Goal: Transaction & Acquisition: Purchase product/service

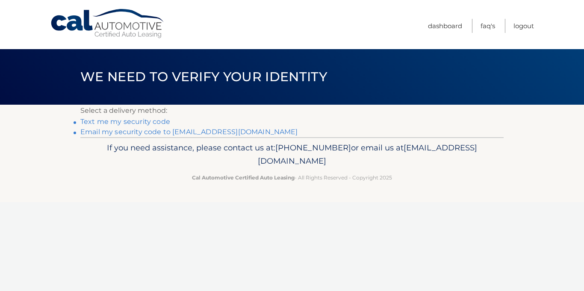
click at [210, 129] on link "Email my security code to [EMAIL_ADDRESS][DOMAIN_NAME]" at bounding box center [189, 132] width 218 height 8
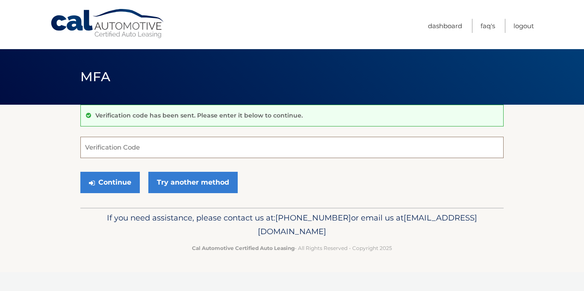
click at [157, 154] on input "Verification Code" at bounding box center [291, 147] width 423 height 21
type input "771629"
click at [116, 187] on button "Continue" at bounding box center [109, 182] width 59 height 21
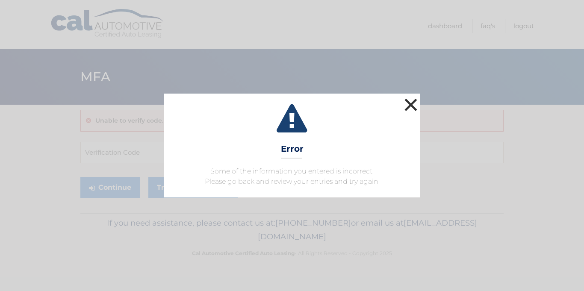
click at [410, 103] on button "×" at bounding box center [410, 104] width 17 height 17
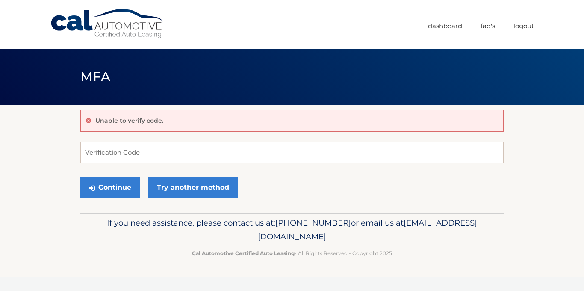
click at [410, 103] on header "MFA" at bounding box center [291, 77] width 423 height 56
click at [124, 153] on input "Verification Code" at bounding box center [291, 152] width 423 height 21
type input "771669"
click at [118, 184] on button "Continue" at bounding box center [109, 187] width 59 height 21
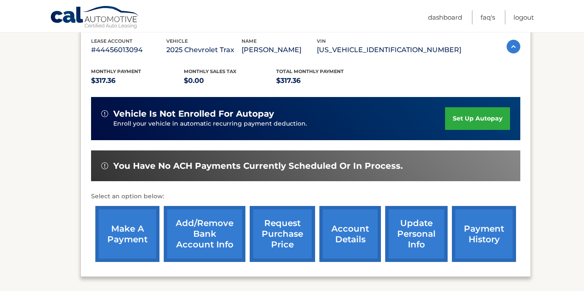
scroll to position [152, 0]
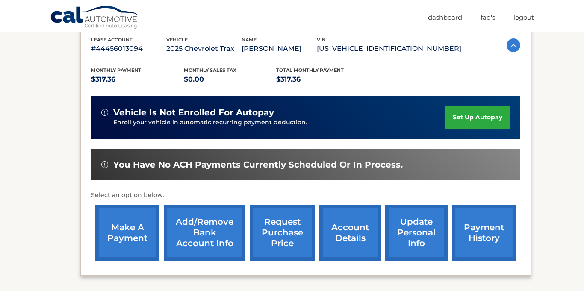
click at [130, 226] on link "make a payment" at bounding box center [127, 233] width 64 height 56
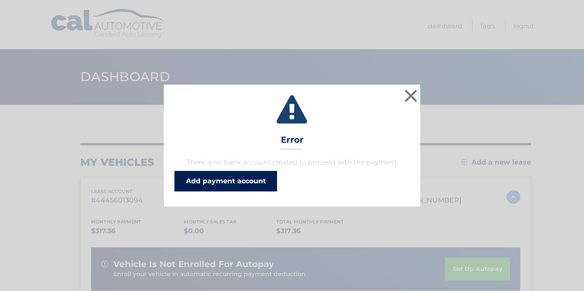
click at [248, 180] on link "Add payment account" at bounding box center [225, 181] width 103 height 21
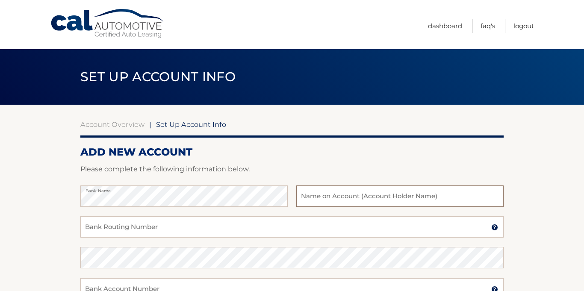
click at [349, 191] on input "text" at bounding box center [399, 196] width 207 height 21
type input "[PERSON_NAME]"
click at [196, 232] on input "Bank Routing Number" at bounding box center [291, 226] width 423 height 21
type input "022303659"
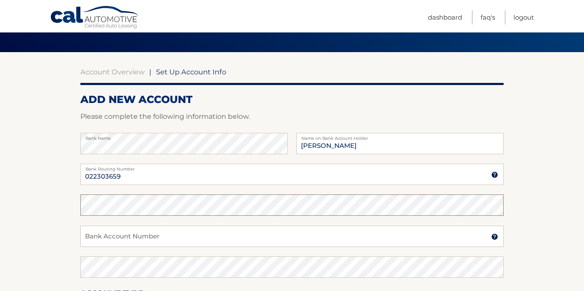
scroll to position [53, 0]
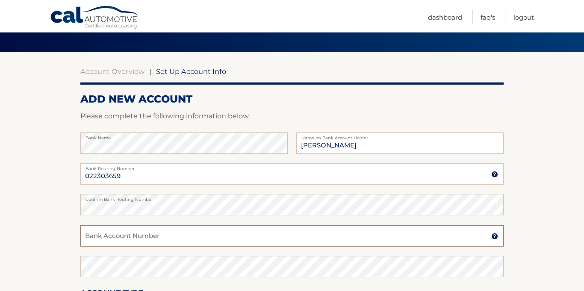
click at [147, 237] on input "Bank Account Number" at bounding box center [291, 235] width 423 height 21
type input "1100771599"
click at [564, 232] on section "Account Overview | Set Up Account Info ADD NEW ACCOUNT Please complete the foll…" at bounding box center [292, 215] width 584 height 326
click at [494, 236] on img at bounding box center [494, 236] width 7 height 7
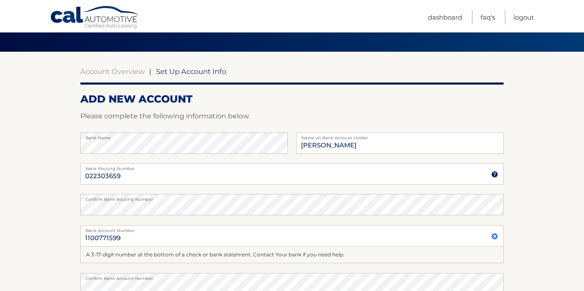
click at [494, 236] on img at bounding box center [494, 236] width 7 height 7
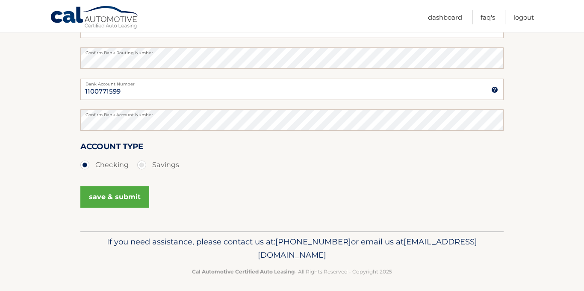
scroll to position [205, 0]
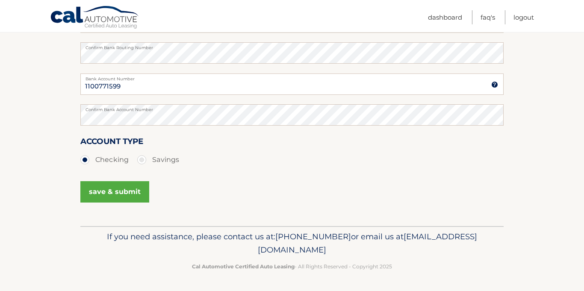
click at [107, 194] on button "save & submit" at bounding box center [114, 191] width 69 height 21
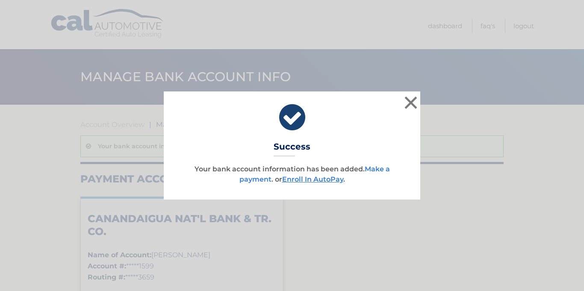
click at [378, 167] on link "Make a payment" at bounding box center [314, 174] width 151 height 18
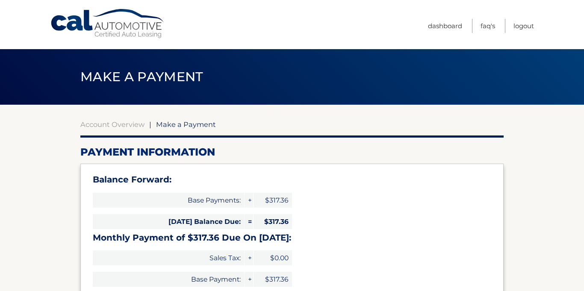
select select "OTQxYzdjMTUtNzJkMy00ZTQ4LWEzYTEtMTc5MjQ4OWUyNDE5"
click at [378, 167] on div "Balance Forward: Base Payments: + $317.36 [DATE] Balance Due: = $317.36 Monthly…" at bounding box center [291, 240] width 423 height 152
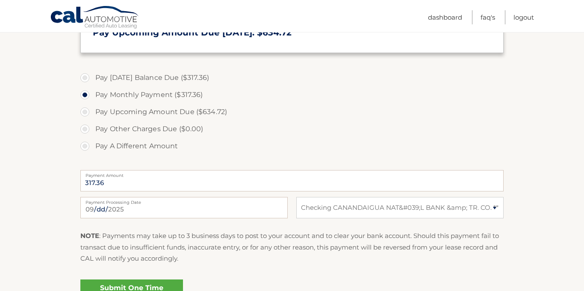
scroll to position [271, 0]
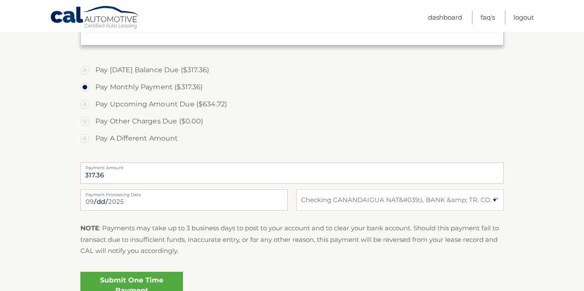
click at [84, 69] on label "Pay [DATE] Balance Due ($317.36)" at bounding box center [291, 70] width 423 height 17
click at [84, 69] on input "Pay [DATE] Balance Due ($317.36)" at bounding box center [88, 69] width 9 height 14
radio input "true"
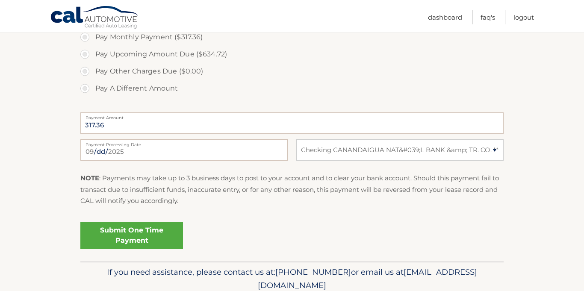
scroll to position [322, 0]
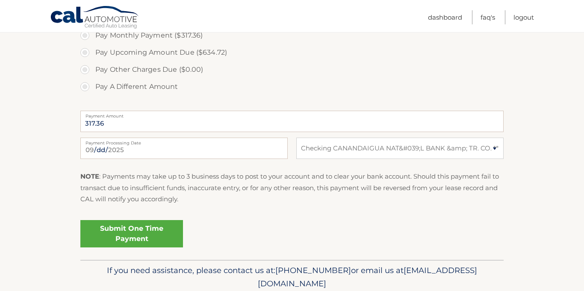
click at [151, 232] on link "Submit One Time Payment" at bounding box center [131, 233] width 103 height 27
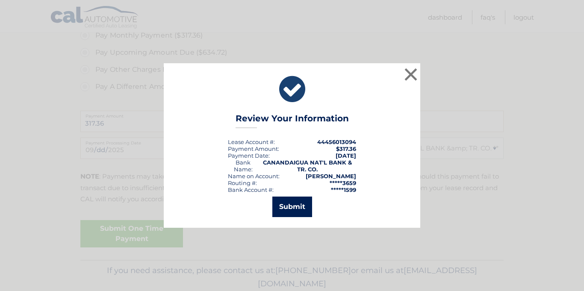
click at [291, 208] on button "Submit" at bounding box center [292, 207] width 40 height 21
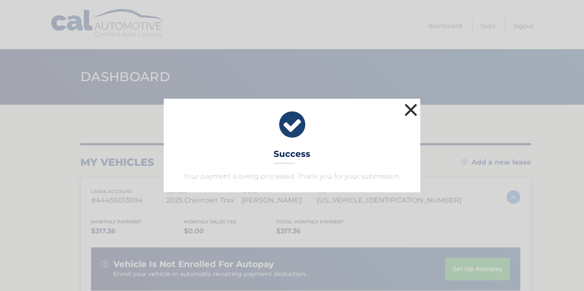
click at [410, 115] on button "×" at bounding box center [410, 109] width 17 height 17
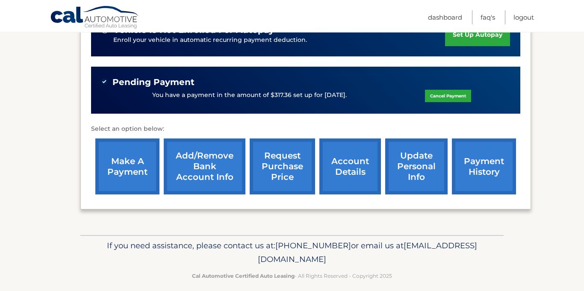
scroll to position [243, 0]
